Goal: Task Accomplishment & Management: Complete application form

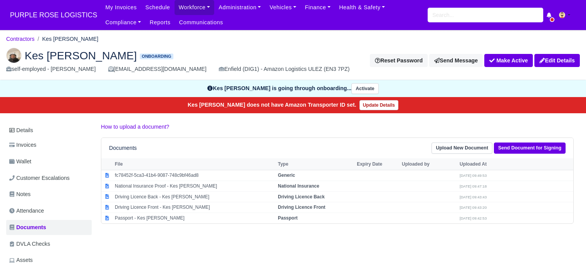
scroll to position [39, 0]
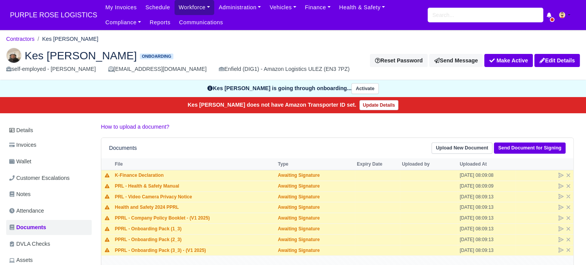
click at [193, 4] on link "Workforce" at bounding box center [194, 7] width 40 height 15
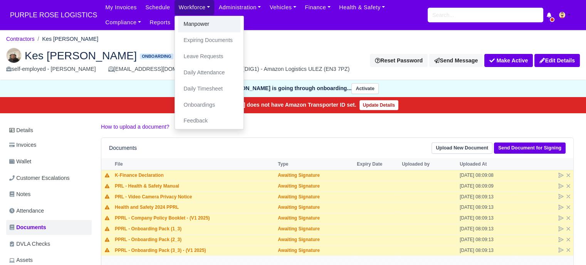
click at [194, 23] on link "Manpower" at bounding box center [209, 24] width 62 height 16
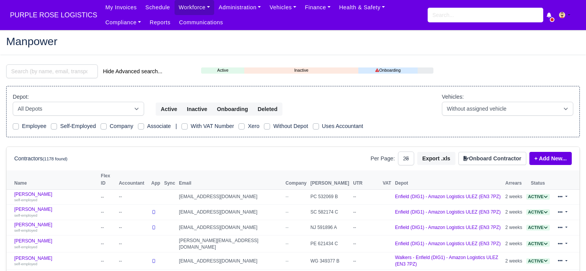
select select "25"
click at [498, 154] on button "Onboard Contractor" at bounding box center [492, 158] width 68 height 13
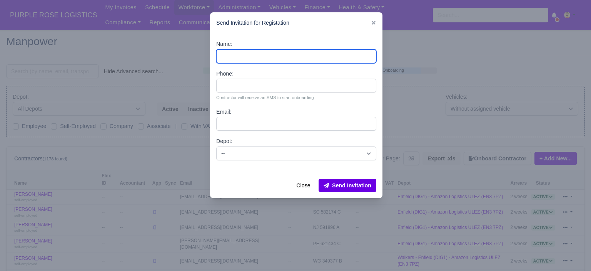
click at [280, 55] on input "Name:" at bounding box center [296, 56] width 160 height 14
paste input "[PERSON_NAME]"
type input "[PERSON_NAME]"
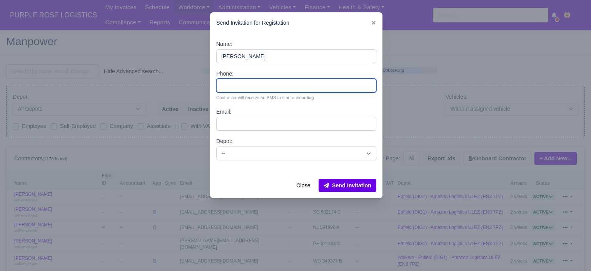
click at [261, 89] on input "Phone:" at bounding box center [296, 86] width 160 height 14
paste input "44 7366 967829"
type input "44 7366 967829"
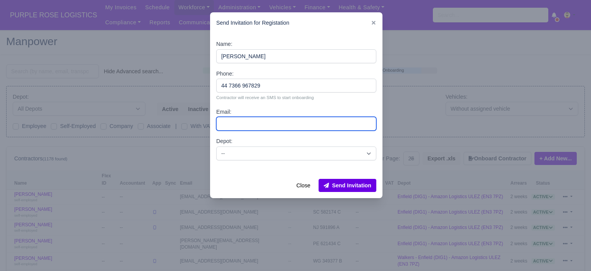
click at [250, 122] on input "Email:" at bounding box center [296, 124] width 160 height 14
paste input "[EMAIL_ADDRESS][DOMAIN_NAME]"
type input "[EMAIL_ADDRESS][DOMAIN_NAME]"
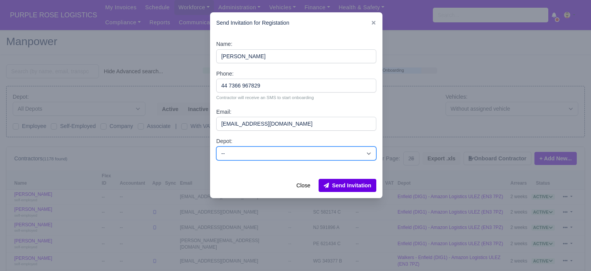
click at [290, 159] on select "-- Enfield (DIG1) - Amazon Logistics ULEZ (EN3 7PZ) Harlow (DHW1) - Amazon Logi…" at bounding box center [296, 153] width 160 height 14
select select "1"
click at [216, 146] on select "-- Enfield (DIG1) - Amazon Logistics ULEZ (EN3 7PZ) Harlow (DHW1) - Amazon Logi…" at bounding box center [296, 153] width 160 height 14
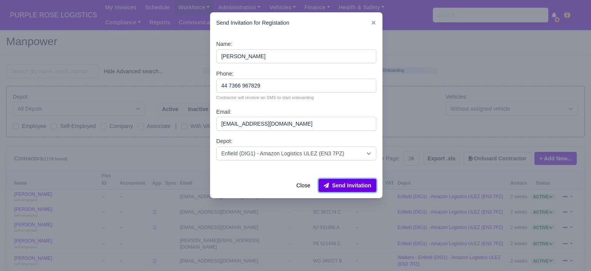
click at [352, 188] on button "Send Invitation" at bounding box center [348, 185] width 58 height 13
